Goal: Task Accomplishment & Management: Complete application form

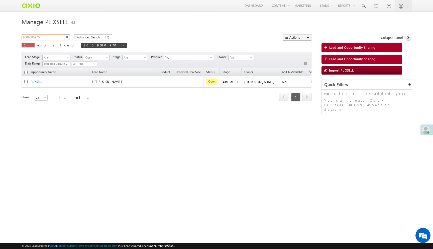
click at [31, 39] on input "8009680970" at bounding box center [43, 37] width 43 height 6
paste input "7dbcdcff-93d7-429c-907c-c3ccd7472009"
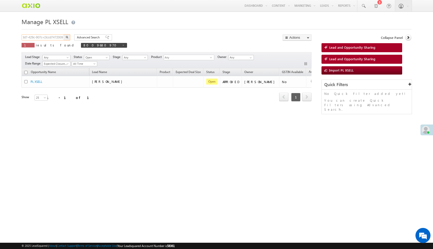
type input "7dbcdcff-93d7-429c-907c-c3ccd7472009"
click at [64, 34] on button "button" at bounding box center [67, 37] width 7 height 6
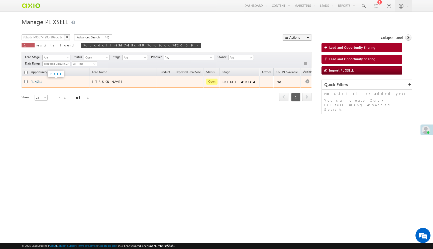
click at [38, 82] on link "PL XSELL" at bounding box center [37, 82] width 12 height 4
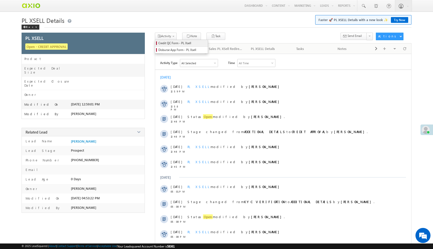
click at [178, 44] on span "Credit QC Form - PL Xsell" at bounding box center [182, 43] width 48 height 5
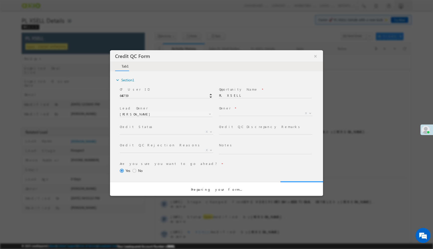
select select "c948bf67-3903-11ef-bbd2-0695f51e8b4b"
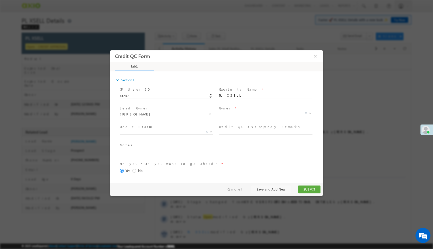
click at [230, 113] on span "X" at bounding box center [267, 114] width 97 height 6
click at [314, 57] on button "×" at bounding box center [315, 55] width 9 height 9
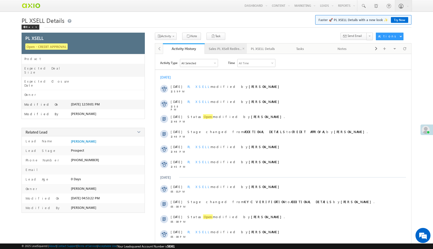
click at [232, 51] on div "Sales PL XSell Redirection" at bounding box center [226, 49] width 34 height 6
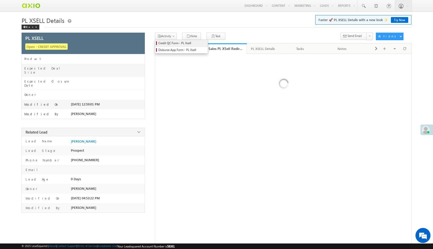
click at [169, 42] on span "Credit QC Form - PL Xsell" at bounding box center [182, 43] width 48 height 5
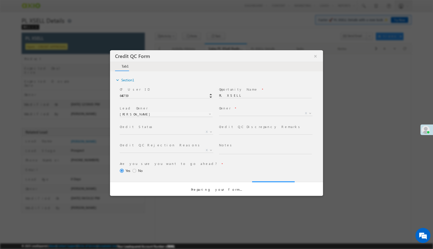
select select "c948bf67-3903-11ef-bbd2-0695f51e8b4b"
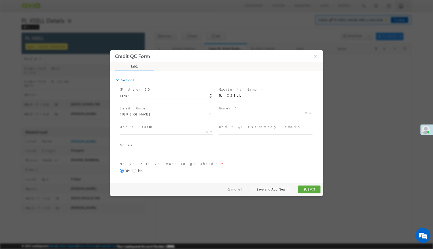
click at [244, 113] on span "X" at bounding box center [267, 114] width 97 height 6
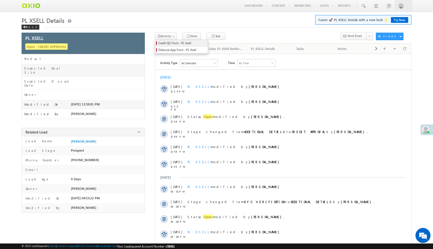
click at [168, 45] on span "Credit QC Form - PL Xsell" at bounding box center [182, 43] width 48 height 5
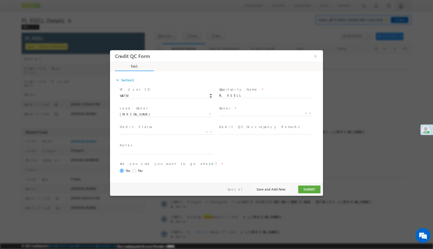
click at [197, 114] on div at bounding box center [166, 114] width 93 height 4
click at [189, 131] on span "X" at bounding box center [167, 131] width 94 height 5
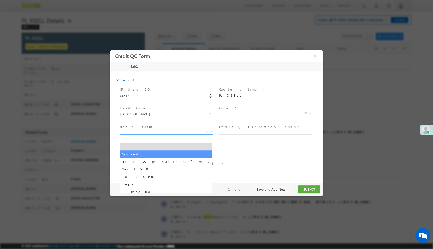
select select "Approved"
select select "NA"
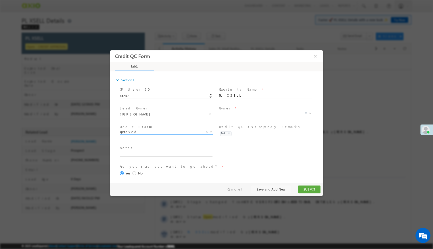
scroll to position [21, 0]
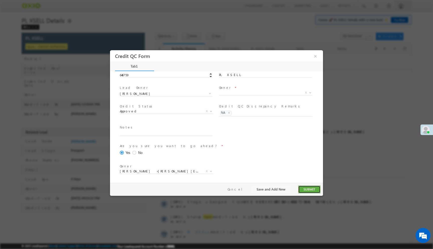
click at [305, 187] on button "SUBMIT" at bounding box center [309, 189] width 22 height 8
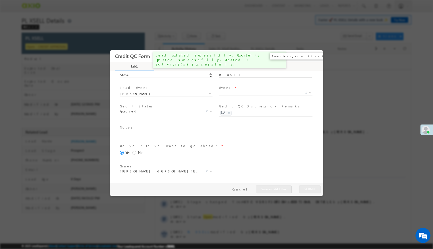
click at [315, 58] on button "×" at bounding box center [315, 55] width 9 height 9
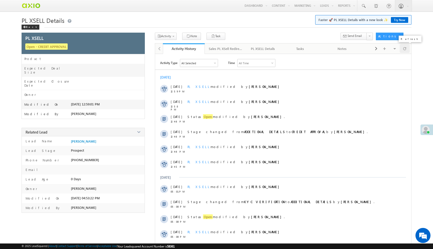
click at [403, 50] on div at bounding box center [405, 48] width 10 height 9
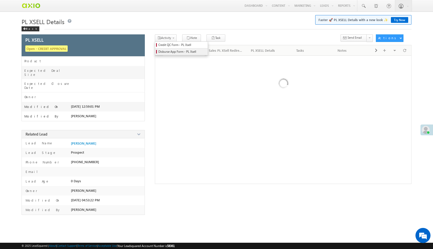
click at [168, 53] on span "Disburse App Form - PL Xsell" at bounding box center [182, 51] width 48 height 5
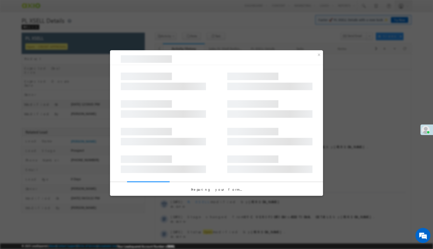
select select "PL XSell Disbursement Initiated"
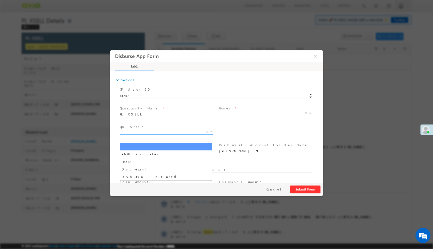
click at [173, 131] on span "X" at bounding box center [167, 131] width 94 height 5
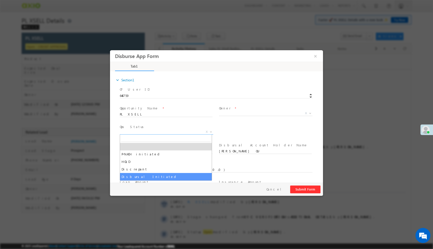
select select "Disbursal Initiated"
select select "NA"
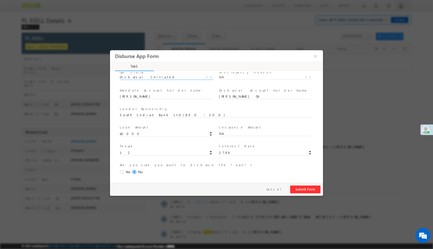
scroll to position [74, 0]
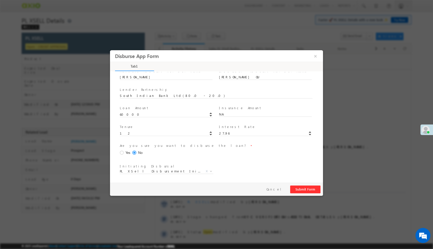
click at [123, 153] on span at bounding box center [123, 152] width 6 height 5
click at [110, 50] on input "Yes" at bounding box center [110, 50] width 0 height 0
click at [294, 189] on button "Submit Form" at bounding box center [305, 189] width 30 height 8
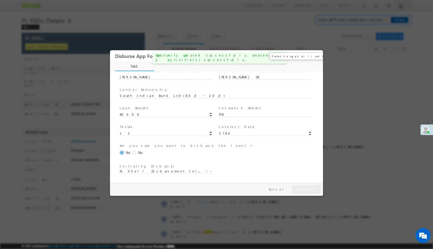
click at [317, 55] on button "×" at bounding box center [315, 55] width 9 height 9
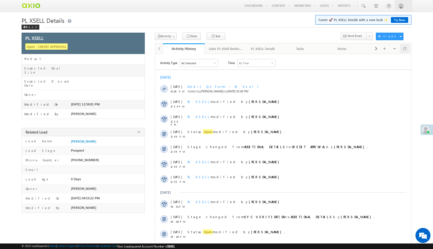
click at [404, 51] on span at bounding box center [404, 48] width 3 height 9
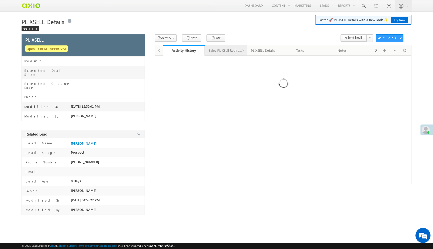
click at [238, 53] on div "Sales PL XSell Redirection" at bounding box center [226, 50] width 34 height 6
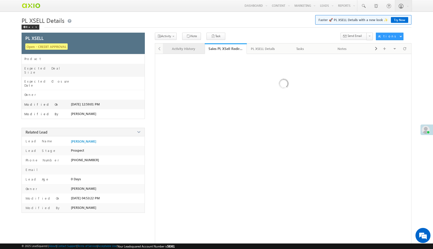
click at [189, 51] on div "Activity History" at bounding box center [184, 49] width 34 height 6
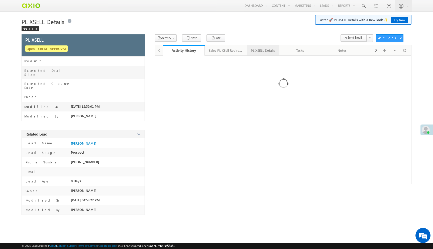
click at [268, 51] on div "PL XSELL Details" at bounding box center [263, 50] width 24 height 6
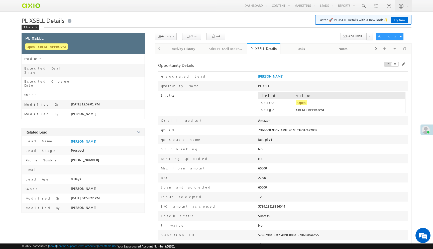
click at [271, 129] on div "7dbcdcff-93d7-429c-907c-c3ccd7472009" at bounding box center [303, 131] width 90 height 7
copy div "7dbcdcff-93d7-429c-907c-c3ccd7472009"
click at [406, 49] on span at bounding box center [404, 48] width 3 height 9
